Goal: Information Seeking & Learning: Learn about a topic

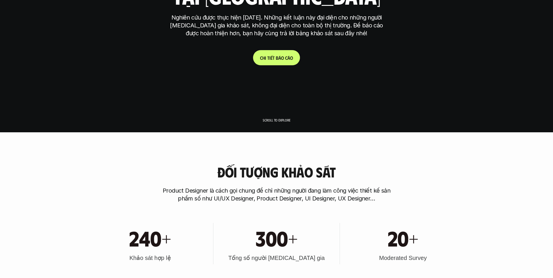
scroll to position [292, 0]
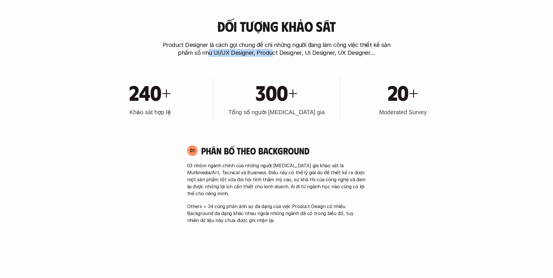
drag, startPoint x: 211, startPoint y: 50, endPoint x: 273, endPoint y: 53, distance: 62.8
click at [273, 53] on p "Product Designer là cách gọi chung để chỉ những người đang làm công việc thiết …" at bounding box center [276, 49] width 233 height 16
drag, startPoint x: 273, startPoint y: 53, endPoint x: 371, endPoint y: 40, distance: 98.4
click at [371, 40] on div "Đối tượng khảo sát Product Designer là cách gọi chung để chỉ những người đang l…" at bounding box center [276, 38] width 373 height 38
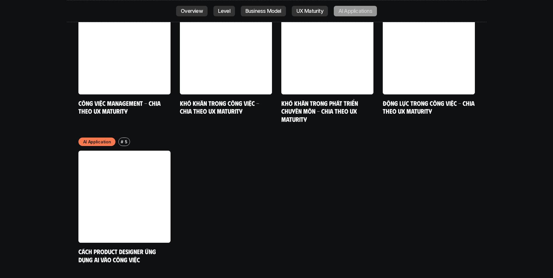
scroll to position [3063, 0]
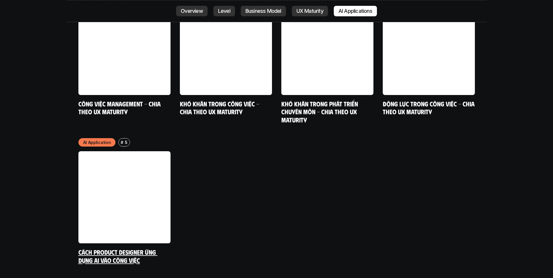
click at [119, 158] on link at bounding box center [124, 197] width 92 height 92
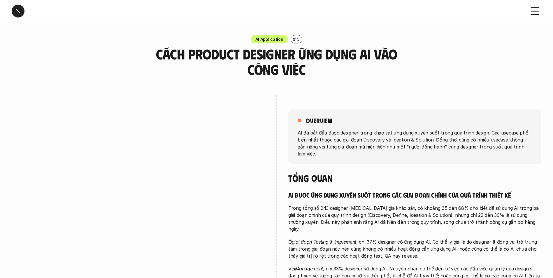
click at [17, 9] on div at bounding box center [18, 11] width 13 height 13
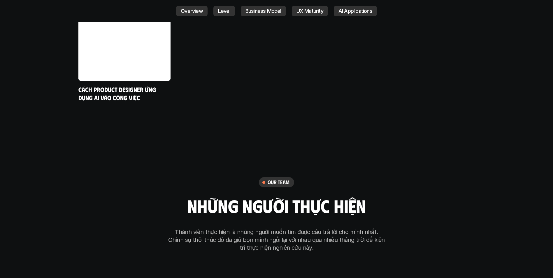
scroll to position [3080, 0]
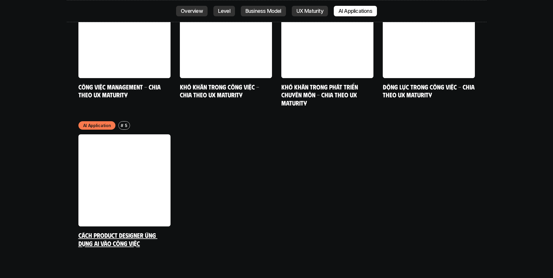
click at [119, 154] on link at bounding box center [124, 180] width 92 height 92
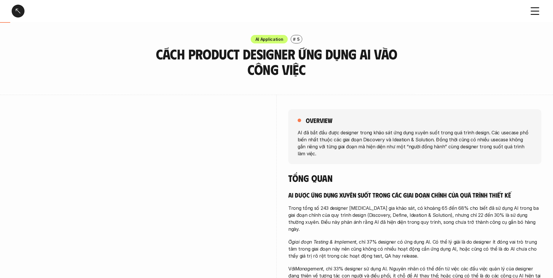
click at [18, 13] on div at bounding box center [18, 11] width 13 height 13
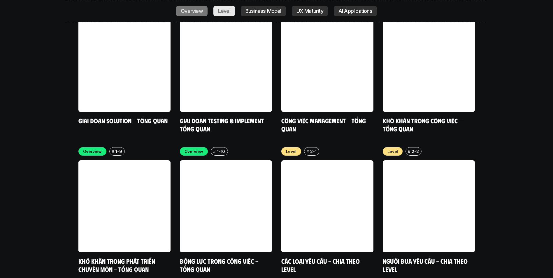
scroll to position [1621, 0]
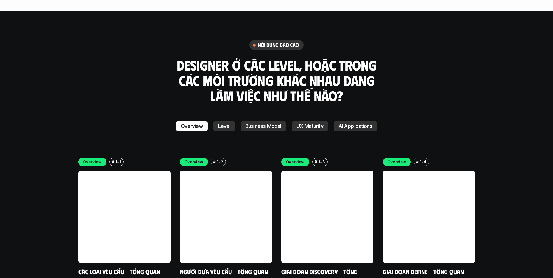
click at [112, 172] on link at bounding box center [124, 217] width 92 height 92
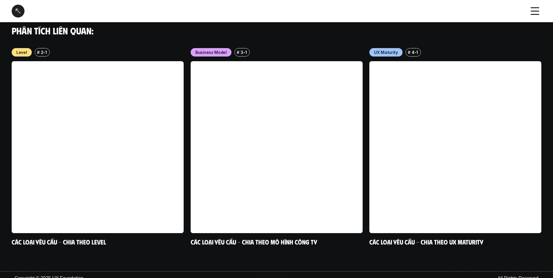
scroll to position [572, 0]
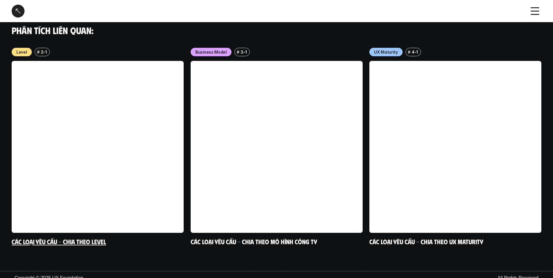
click at [91, 183] on link at bounding box center [98, 147] width 172 height 172
